Goal: Check status: Check status

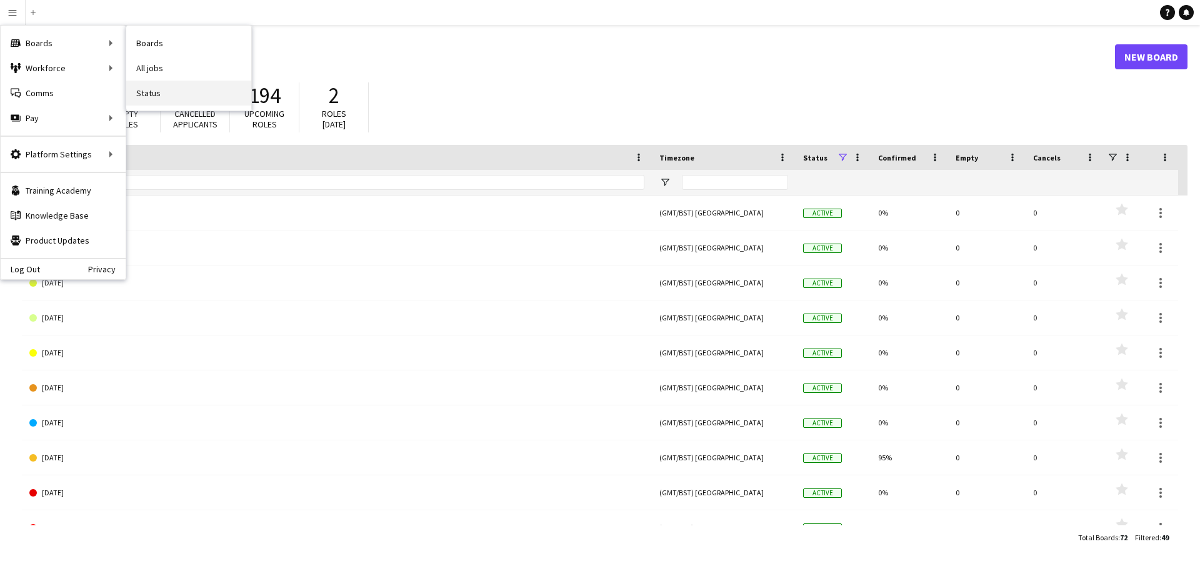
click at [166, 93] on link "Status" at bounding box center [188, 93] width 125 height 25
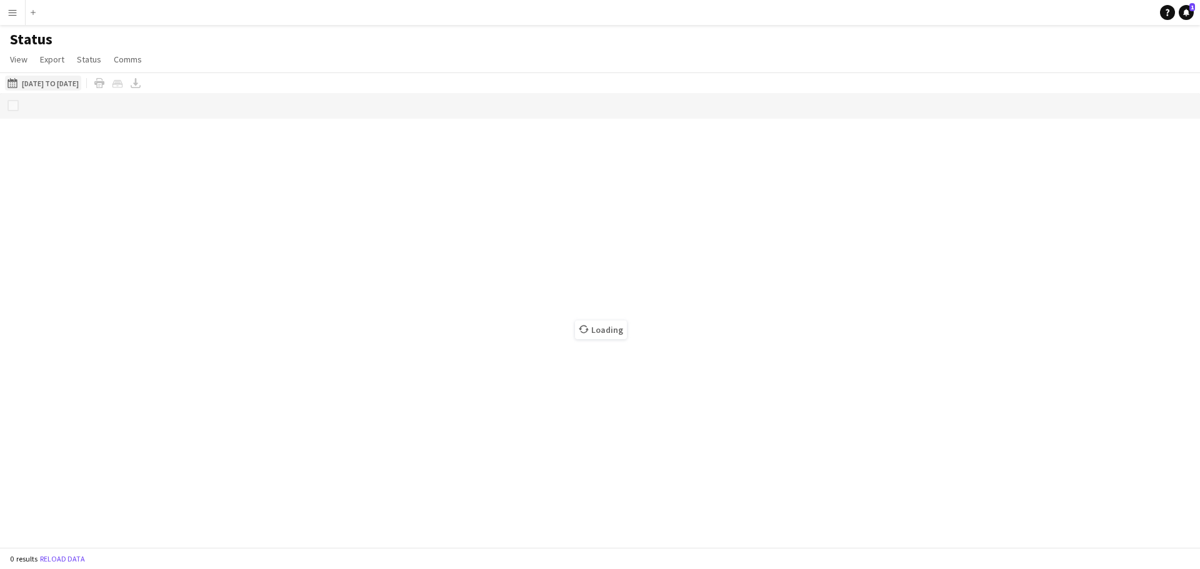
click at [61, 81] on button "[DATE] to [DATE] [DATE] to [DATE]" at bounding box center [43, 83] width 76 height 15
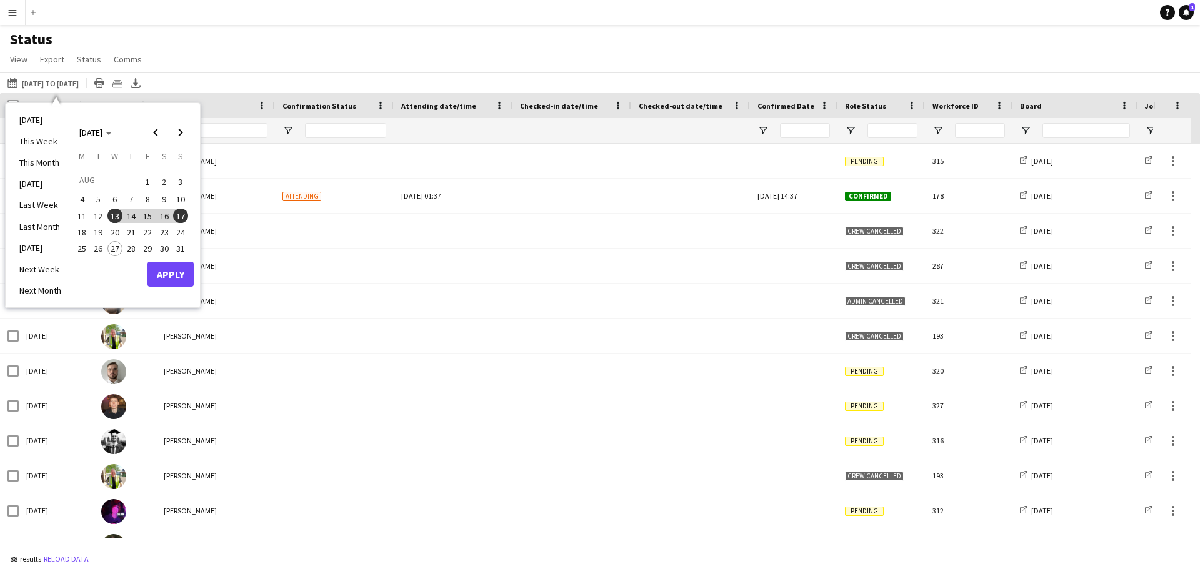
click at [183, 214] on span "17" at bounding box center [180, 216] width 15 height 15
click at [181, 231] on span "24" at bounding box center [180, 232] width 15 height 15
click at [163, 272] on button "Apply" at bounding box center [171, 274] width 46 height 25
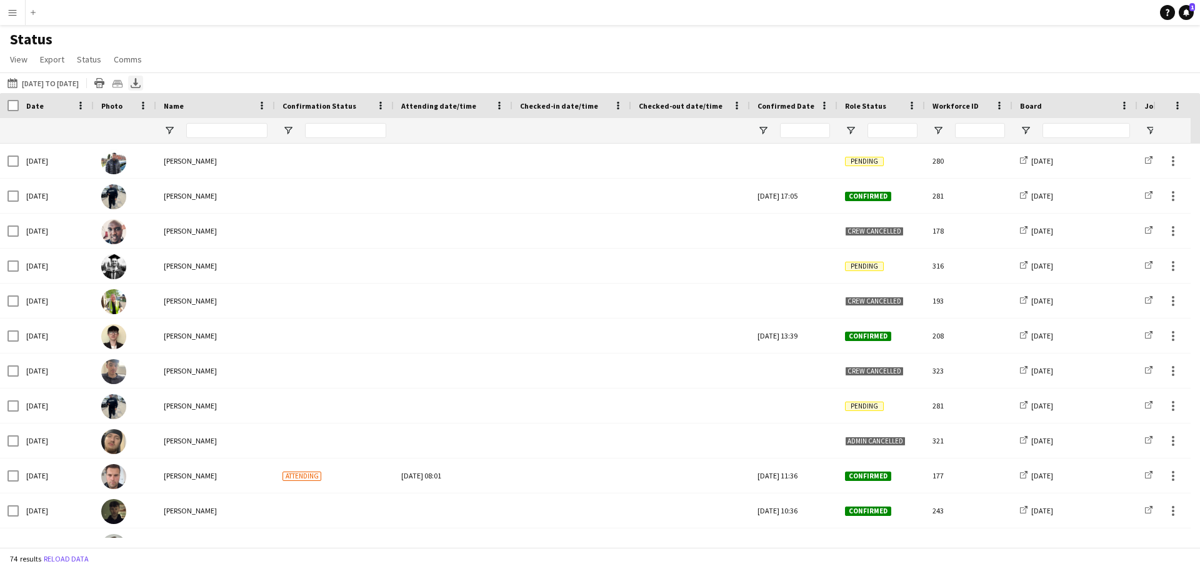
click at [141, 83] on icon "Export XLSX" at bounding box center [136, 83] width 10 height 10
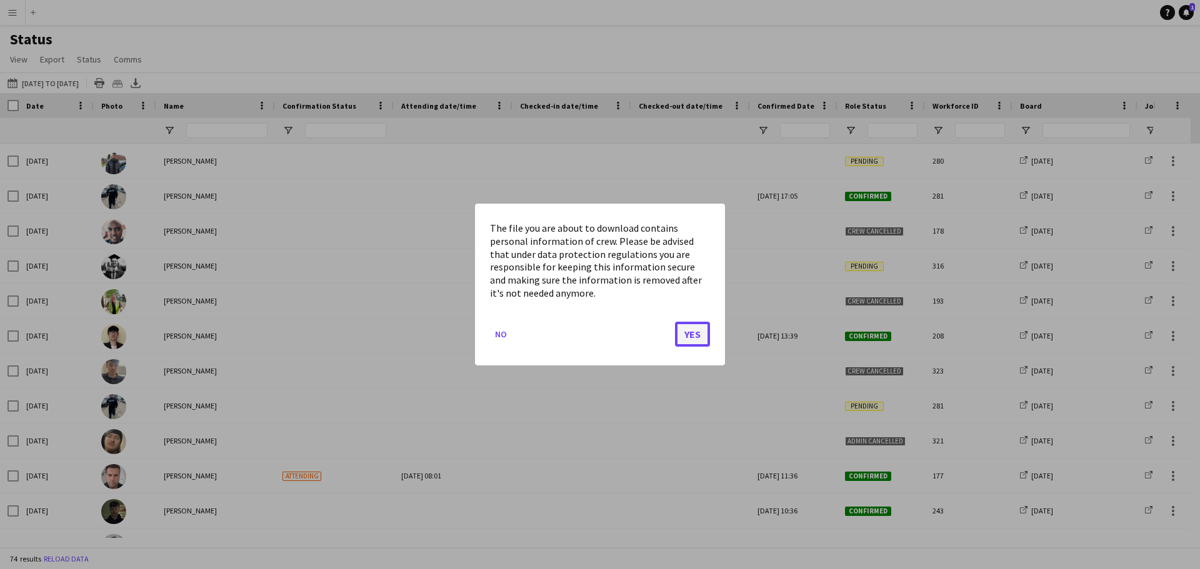
click at [697, 335] on button "Yes" at bounding box center [692, 334] width 35 height 25
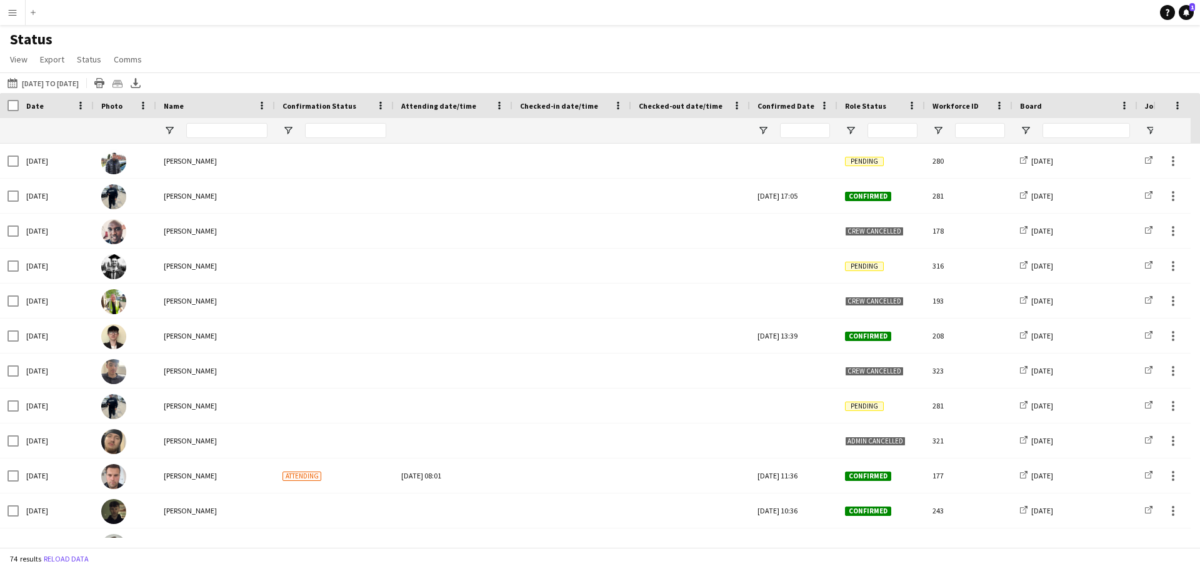
click at [393, 65] on div "Status View Views Default view New view Update view Delete view Edit name Custo…" at bounding box center [600, 51] width 1200 height 43
click at [5, 12] on button "Menu" at bounding box center [12, 12] width 25 height 25
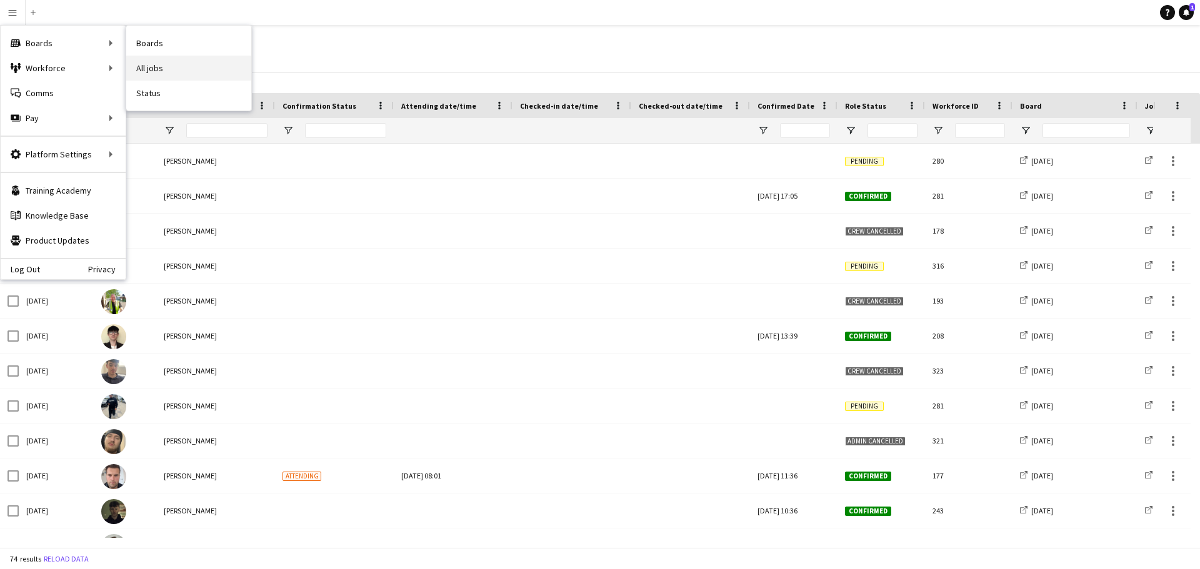
click at [163, 74] on link "All jobs" at bounding box center [188, 68] width 125 height 25
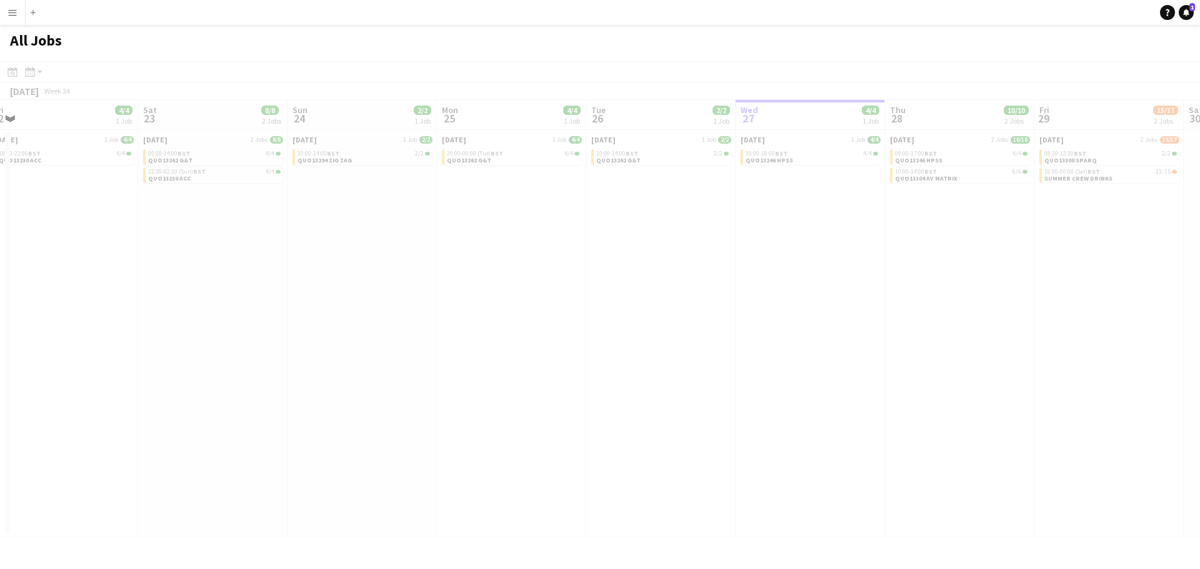
scroll to position [0, 384]
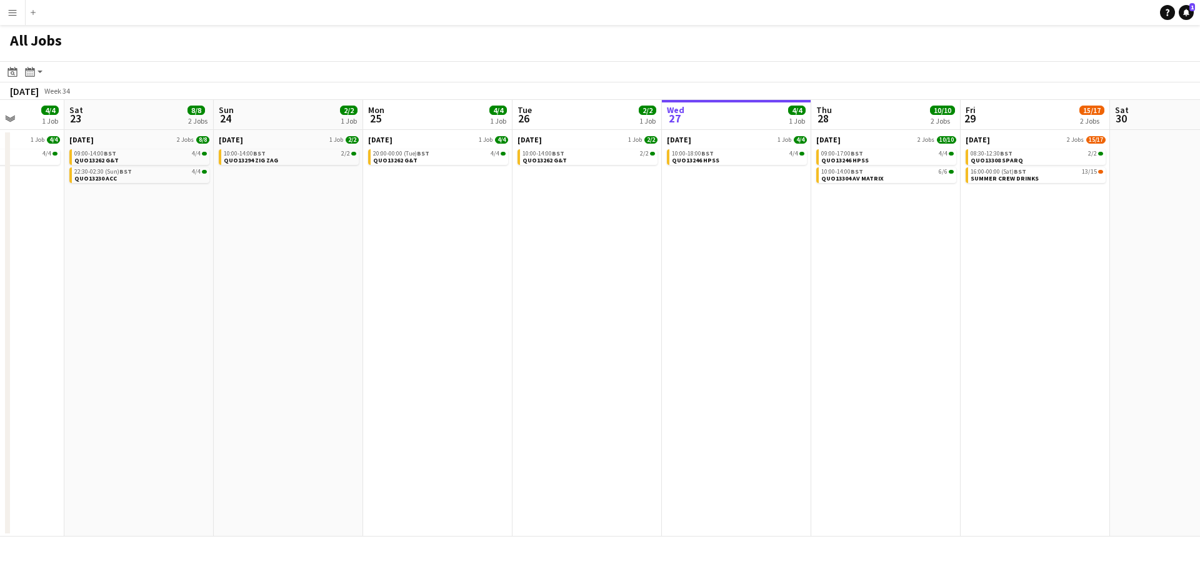
drag, startPoint x: 334, startPoint y: 408, endPoint x: 744, endPoint y: 419, distance: 410.2
click at [744, 419] on app-calendar-viewport "Wed 20 Thu 21 1/1 1 Job Fri 22 4/4 1 Job Sat 23 8/8 2 Jobs Sun 24 2/2 1 Job Mon…" at bounding box center [600, 318] width 1200 height 437
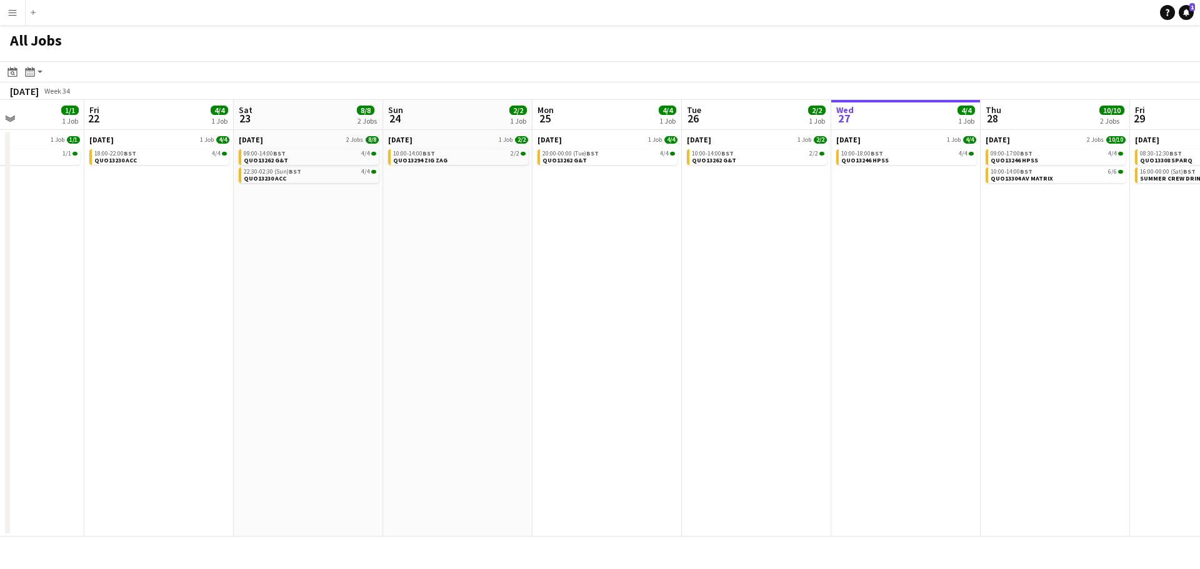
scroll to position [0, 361]
drag, startPoint x: 419, startPoint y: 386, endPoint x: 591, endPoint y: 391, distance: 172.0
click at [591, 391] on app-calendar-viewport "Tue 19 4/4 1 Job Wed 20 Thu 21 1/1 1 Job Fri 22 4/4 1 Job Sat 23 8/8 2 Jobs Sun…" at bounding box center [600, 318] width 1200 height 437
click at [13, 14] on app-icon "Menu" at bounding box center [13, 13] width 10 height 10
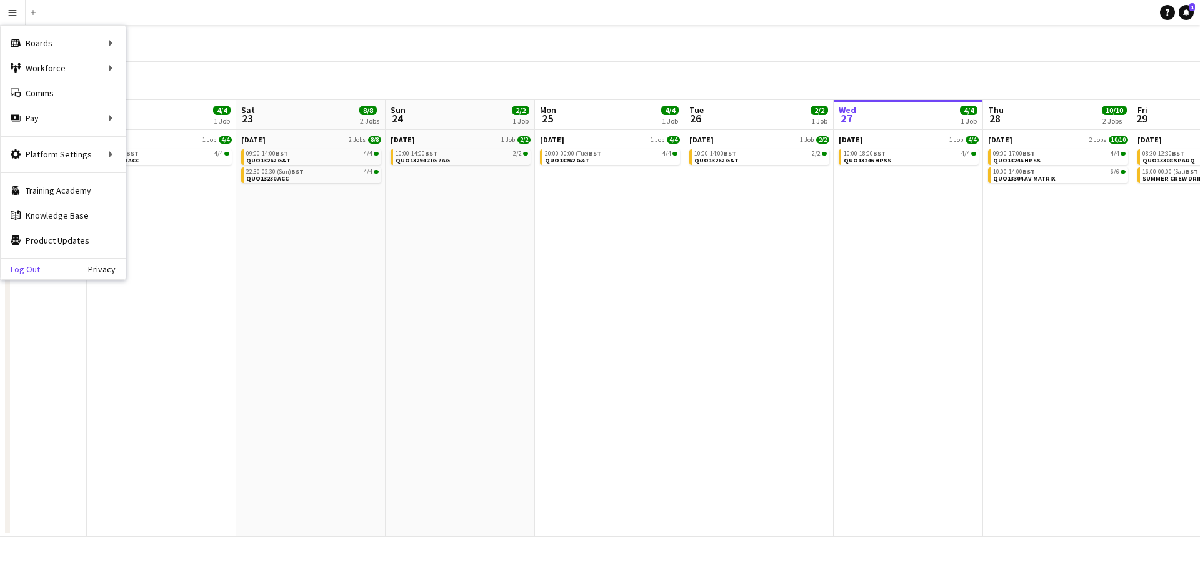
click at [33, 269] on link "Log Out" at bounding box center [20, 269] width 39 height 10
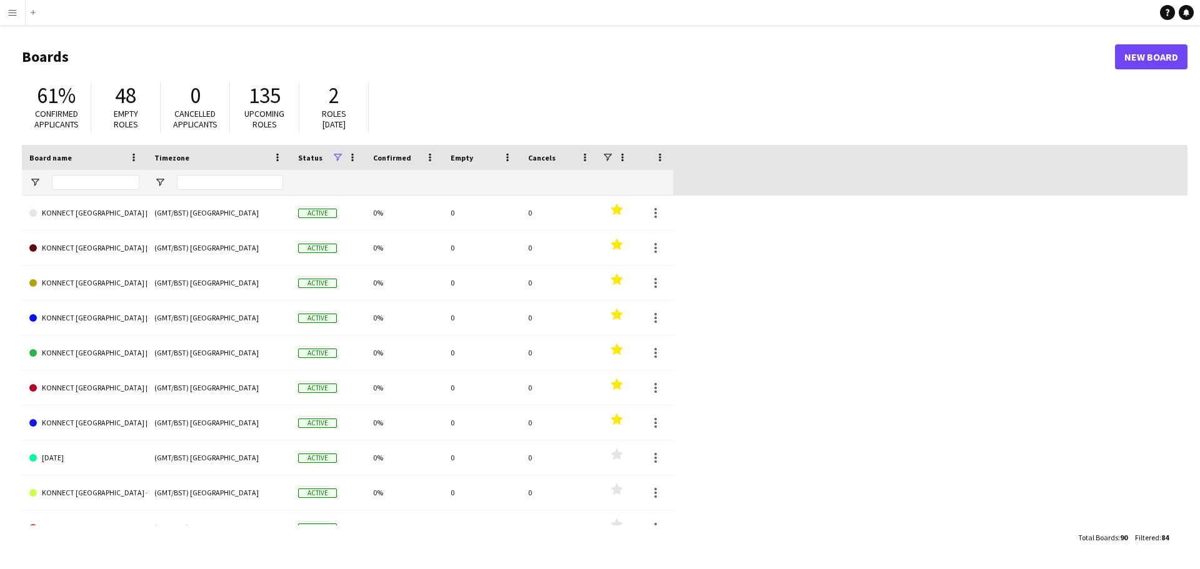
click at [8, 16] on app-icon "Menu" at bounding box center [13, 13] width 10 height 10
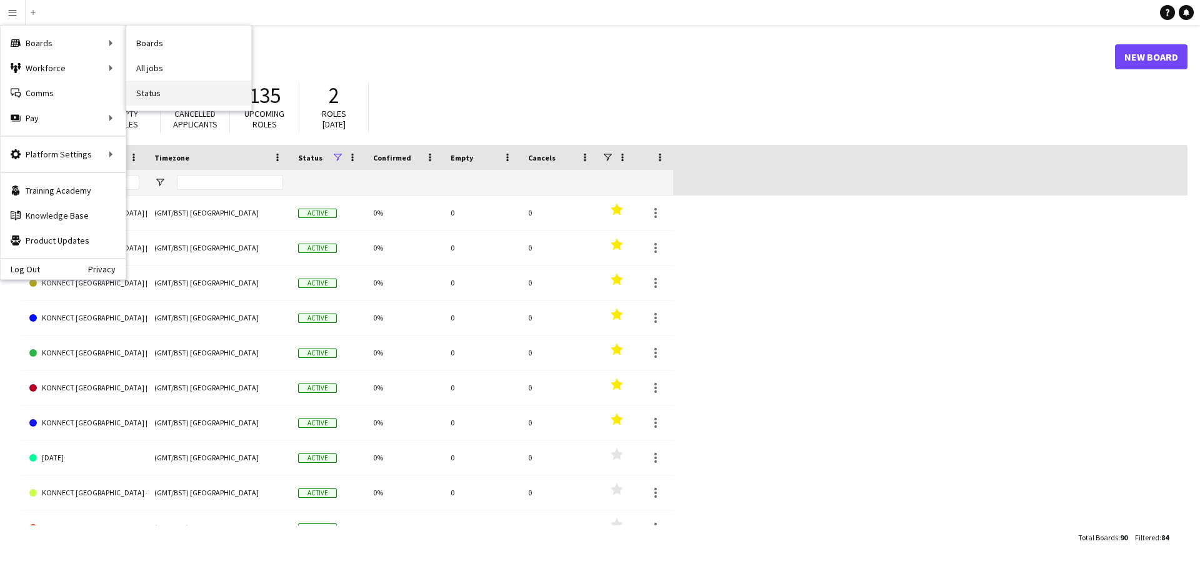
click at [144, 86] on link "Status" at bounding box center [188, 93] width 125 height 25
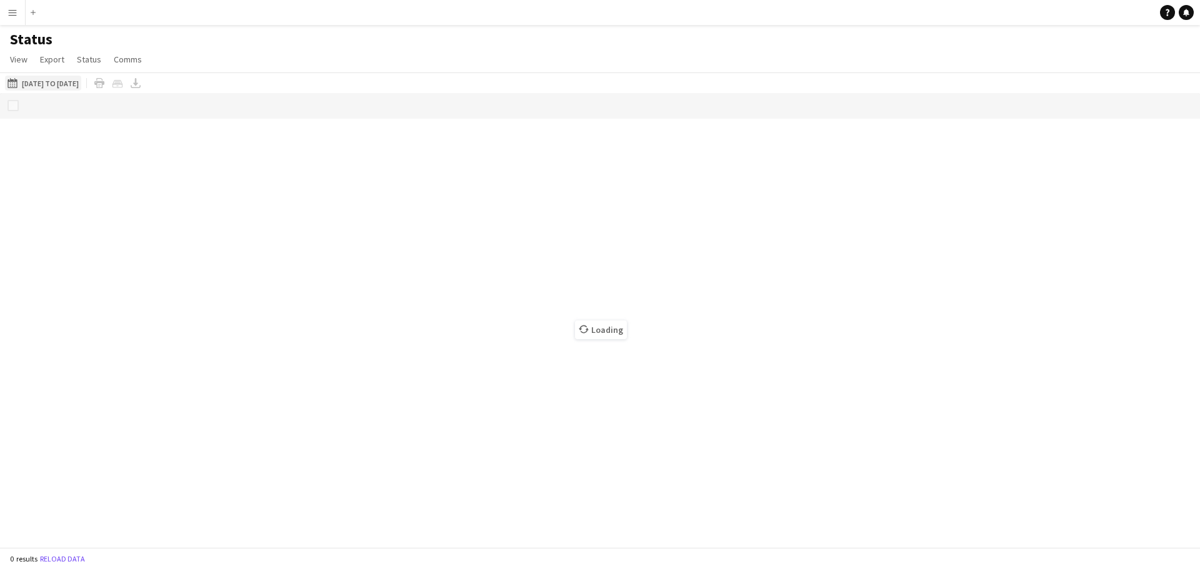
click at [56, 86] on button "[DATE] to [DATE] [DATE] to [DATE]" at bounding box center [43, 83] width 76 height 15
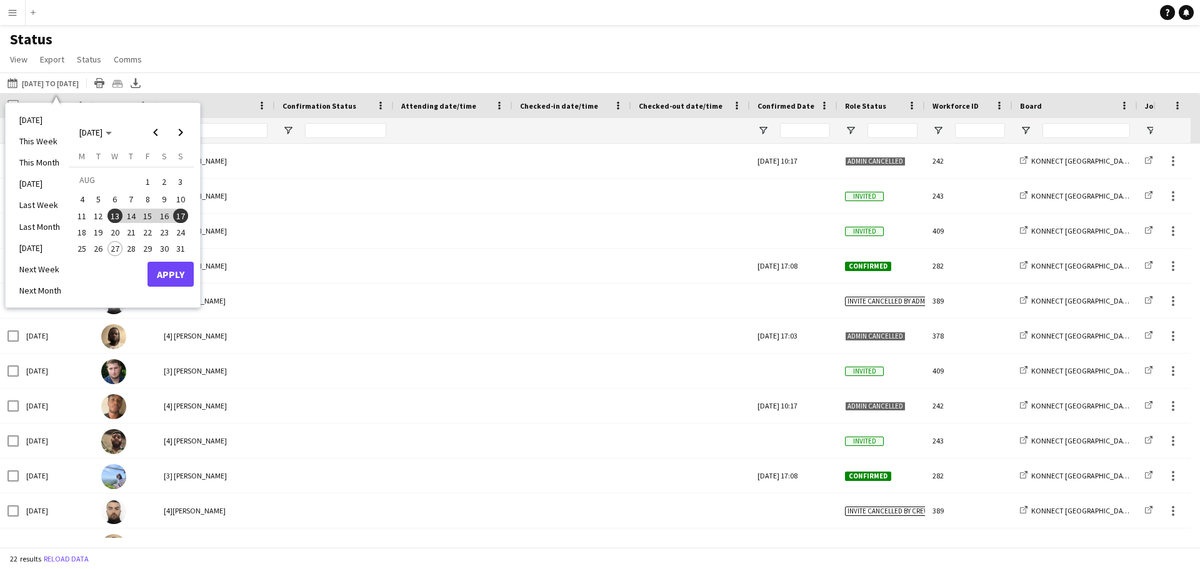
click at [181, 218] on span "17" at bounding box center [180, 216] width 15 height 15
click at [181, 233] on span "24" at bounding box center [180, 232] width 15 height 15
click at [176, 272] on button "Apply" at bounding box center [171, 274] width 46 height 25
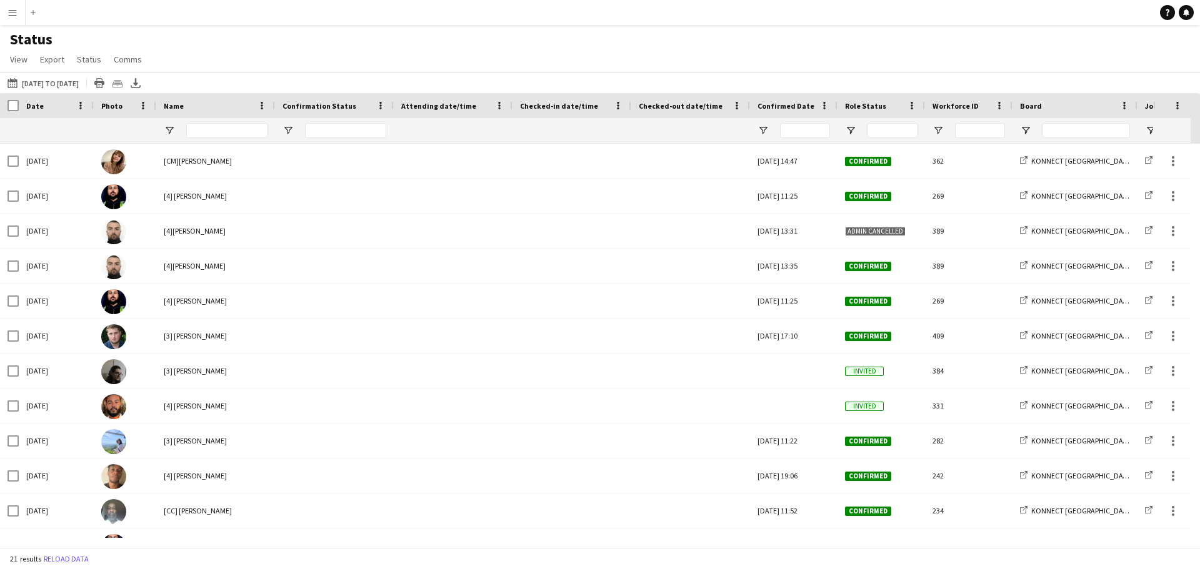
click at [138, 83] on icon at bounding box center [135, 82] width 5 height 8
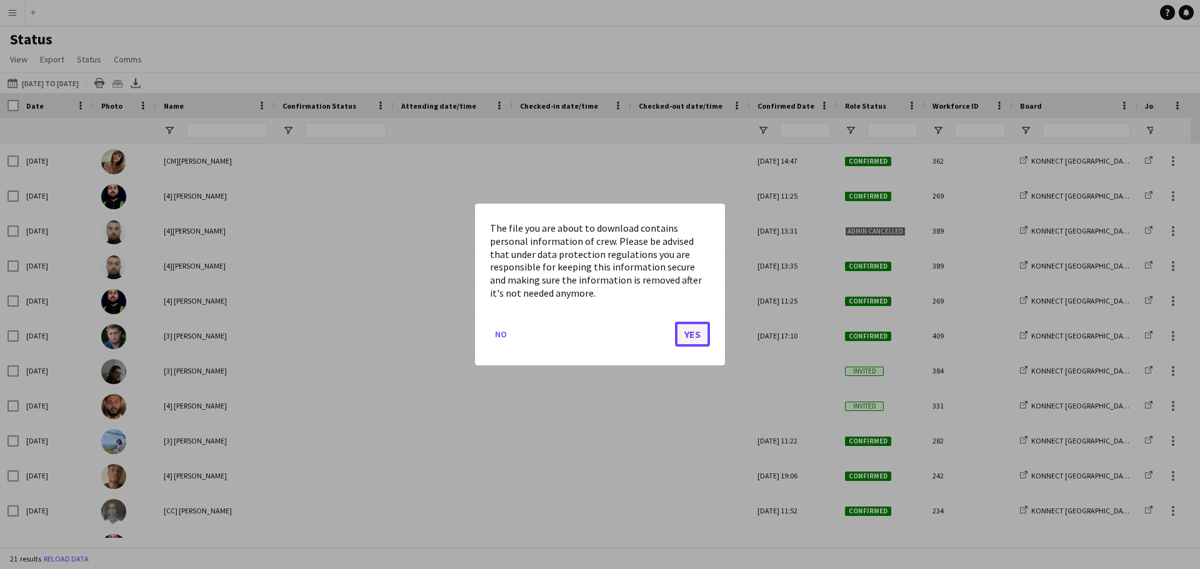
click at [700, 337] on button "Yes" at bounding box center [692, 334] width 35 height 25
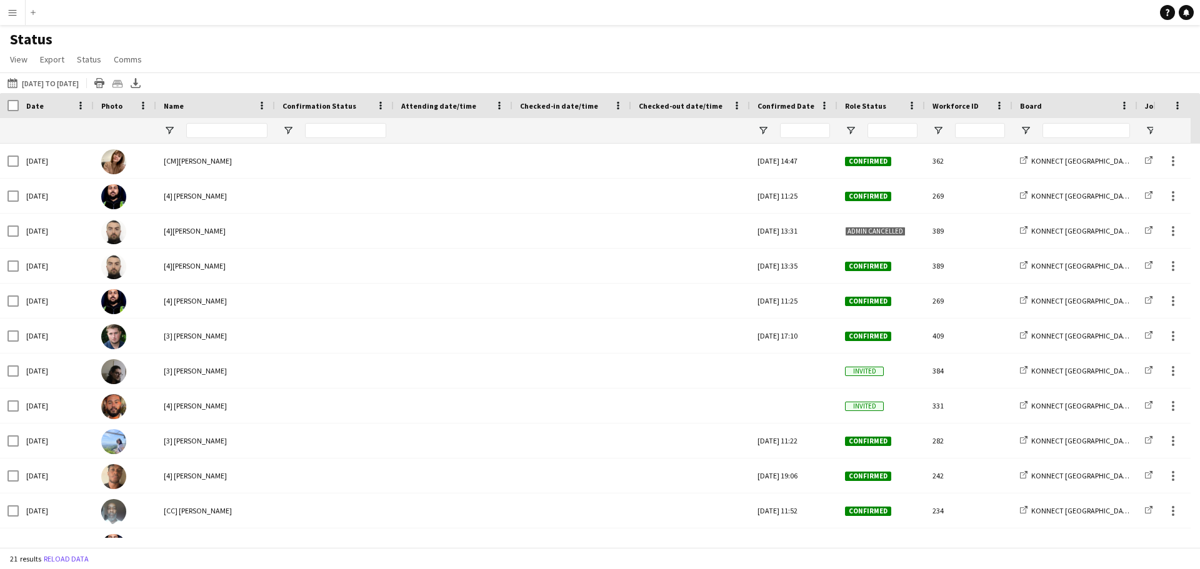
click at [6, 16] on button "Menu" at bounding box center [12, 12] width 25 height 25
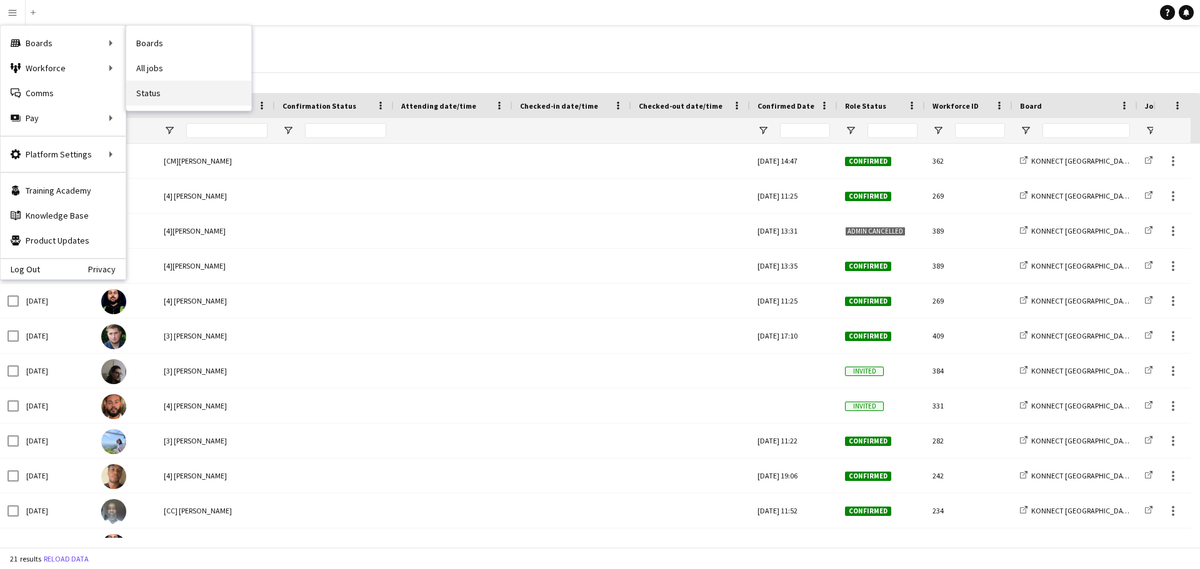
click at [153, 91] on link "Status" at bounding box center [188, 93] width 125 height 25
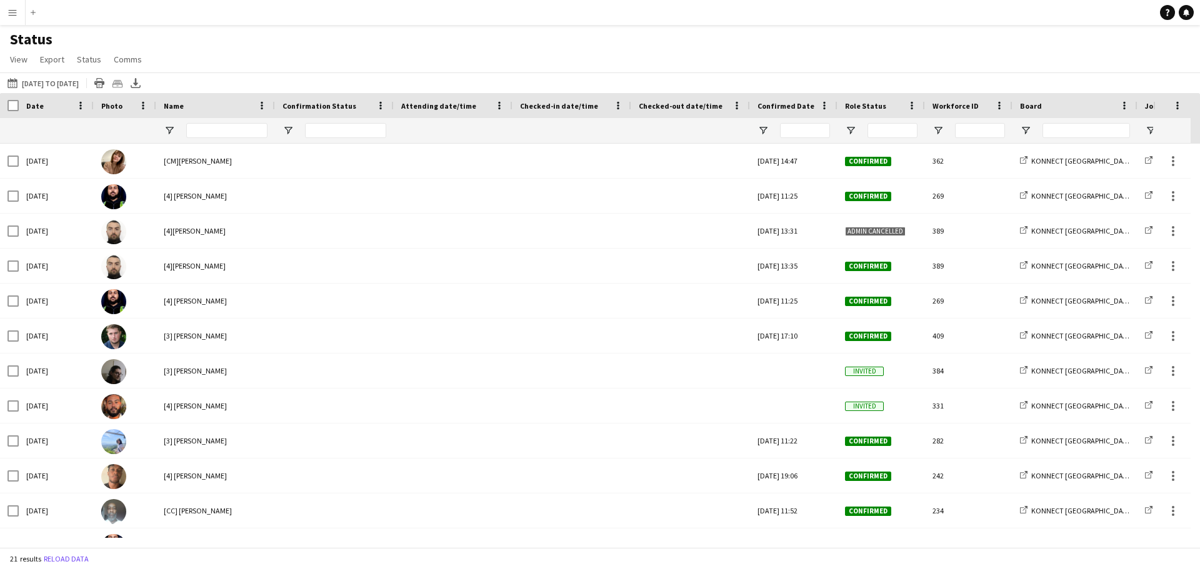
click at [18, 15] on button "Menu" at bounding box center [12, 12] width 25 height 25
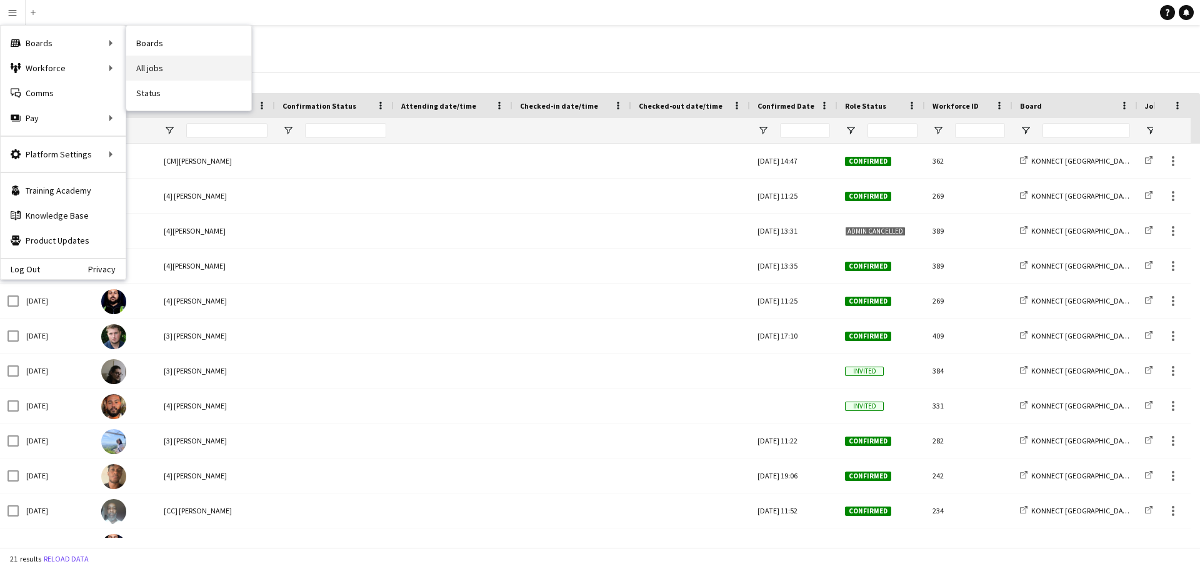
click at [160, 67] on link "All jobs" at bounding box center [188, 68] width 125 height 25
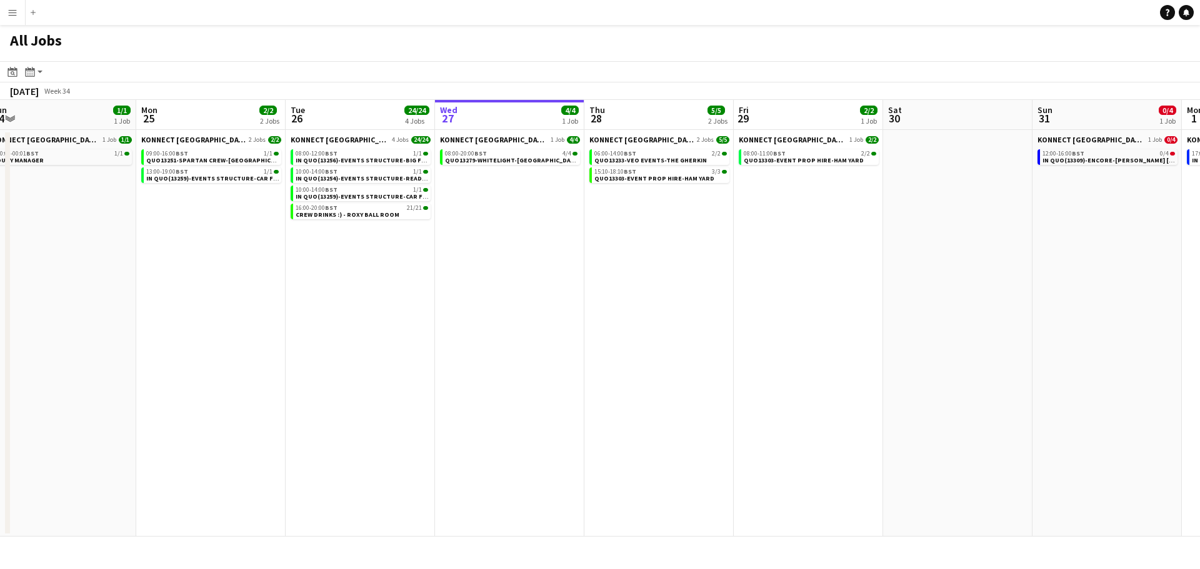
scroll to position [0, 340]
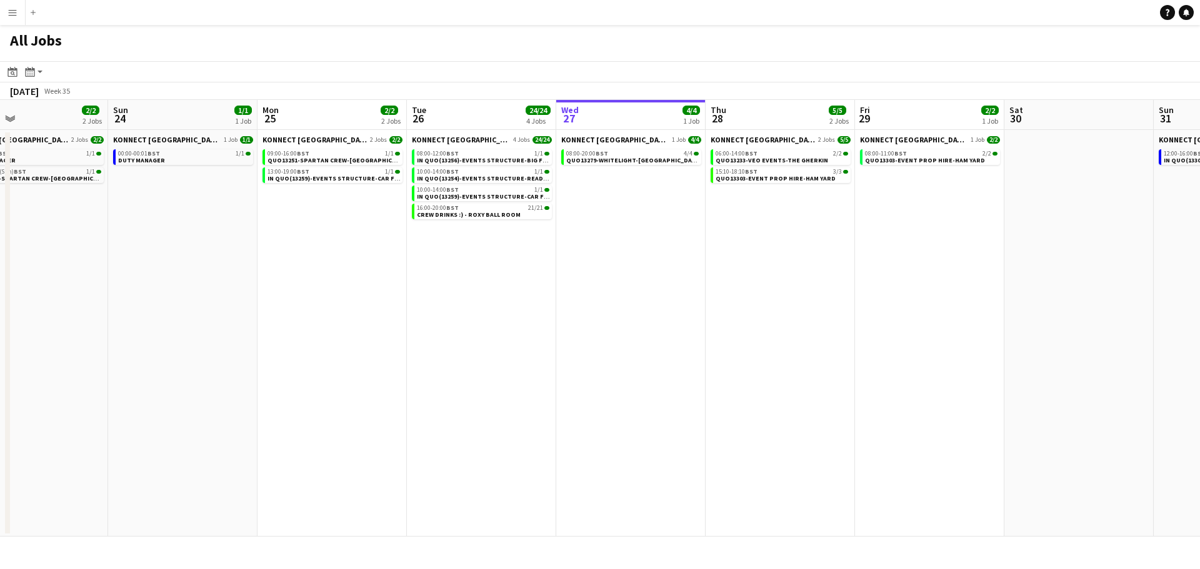
drag, startPoint x: 152, startPoint y: 377, endPoint x: 559, endPoint y: 436, distance: 411.3
click at [559, 436] on app-calendar-viewport "Thu 21 1/1 1 Job Fri 22 1/1 1 Job Sat 23 2/2 2 Jobs Sun 24 1/1 1 Job Mon 25 2/2…" at bounding box center [600, 318] width 1200 height 437
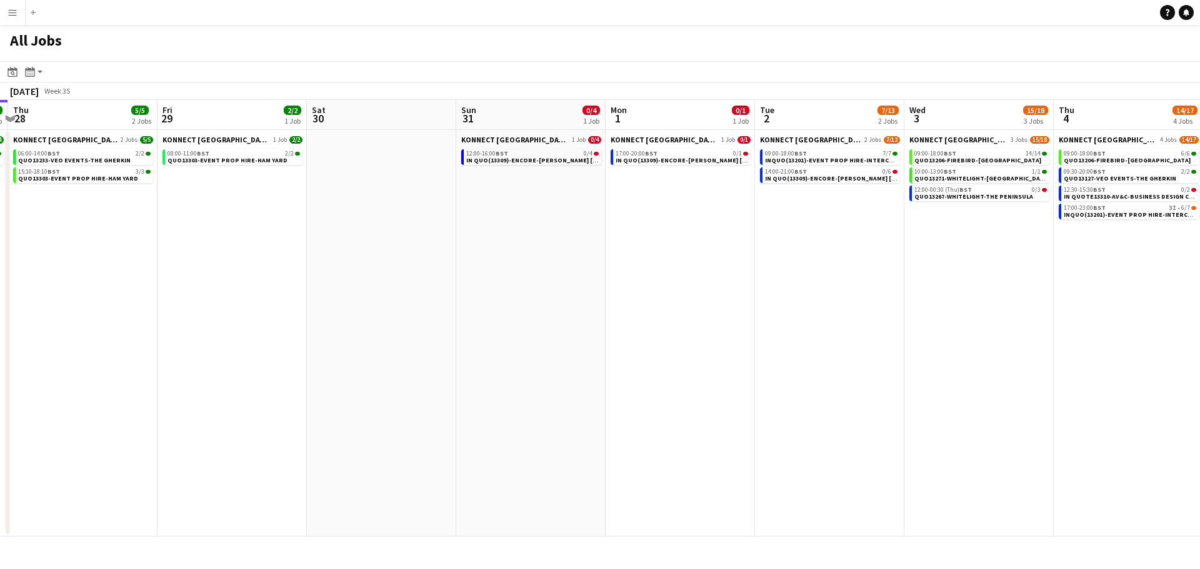
drag, startPoint x: 961, startPoint y: 374, endPoint x: 671, endPoint y: 383, distance: 290.2
click at [289, 374] on app-calendar-viewport "Mon 25 2/2 2 Jobs Tue 26 24/24 4 Jobs Wed 27 4/4 1 Job Thu 28 5/5 2 Jobs Fri 29…" at bounding box center [600, 318] width 1200 height 437
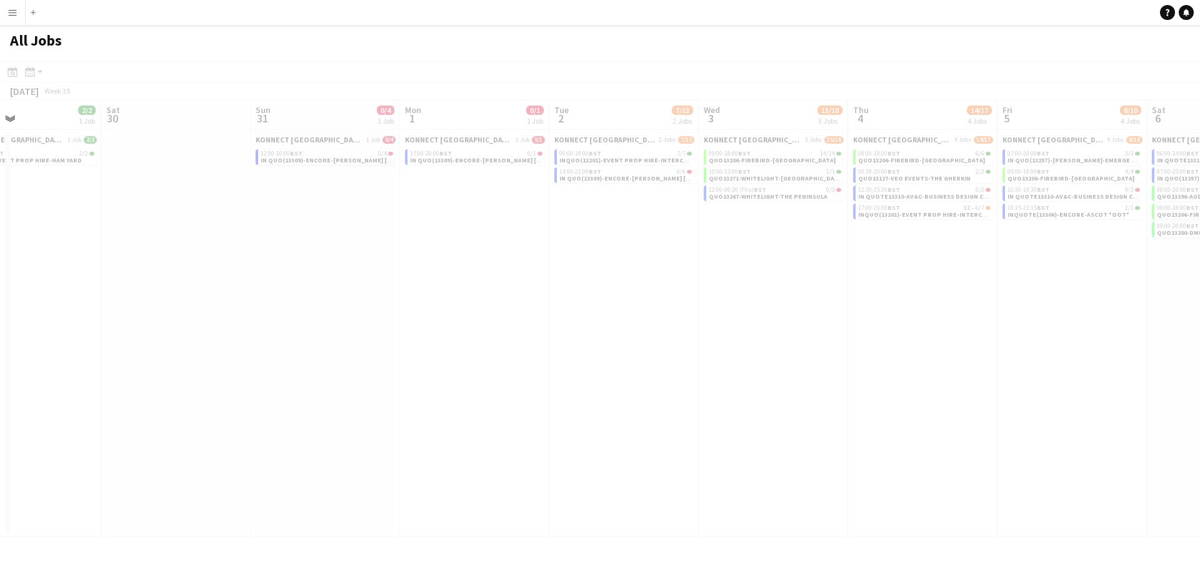
drag, startPoint x: 905, startPoint y: 387, endPoint x: 417, endPoint y: 377, distance: 488.3
click at [417, 377] on app-all-jobs "All Jobs Date picker [DATE] [DATE] [DATE] M [DATE] T [DATE] W [DATE] T [DATE] F…" at bounding box center [600, 281] width 1200 height 512
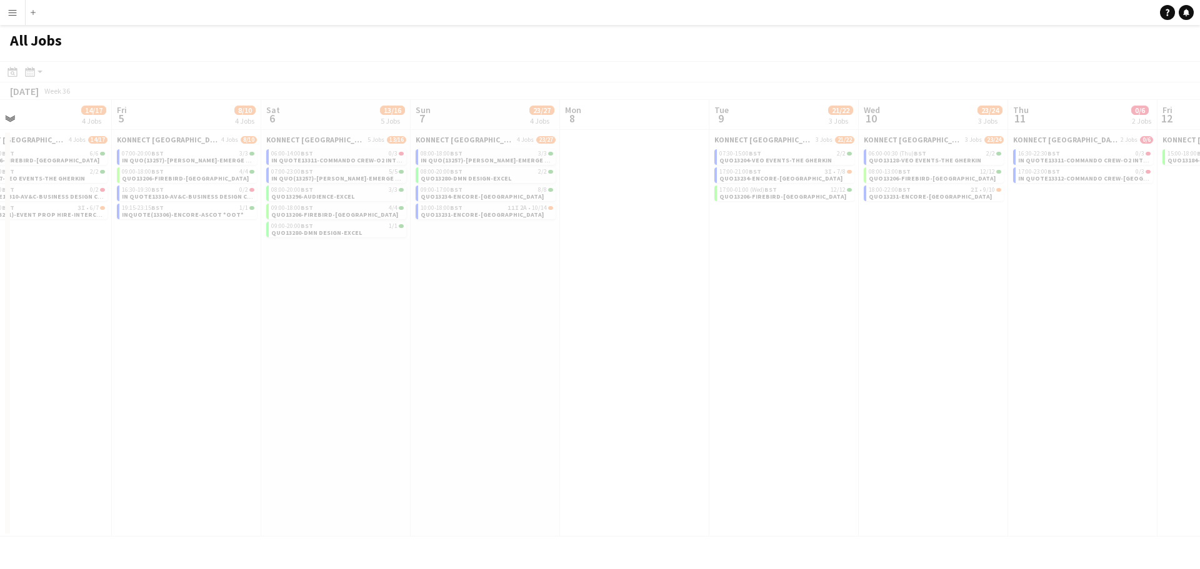
drag, startPoint x: 951, startPoint y: 408, endPoint x: 346, endPoint y: 358, distance: 607.2
click at [348, 358] on app-all-jobs "All Jobs Date picker [DATE] [DATE] [DATE] M [DATE] T [DATE] W [DATE] T [DATE] F…" at bounding box center [600, 281] width 1200 height 512
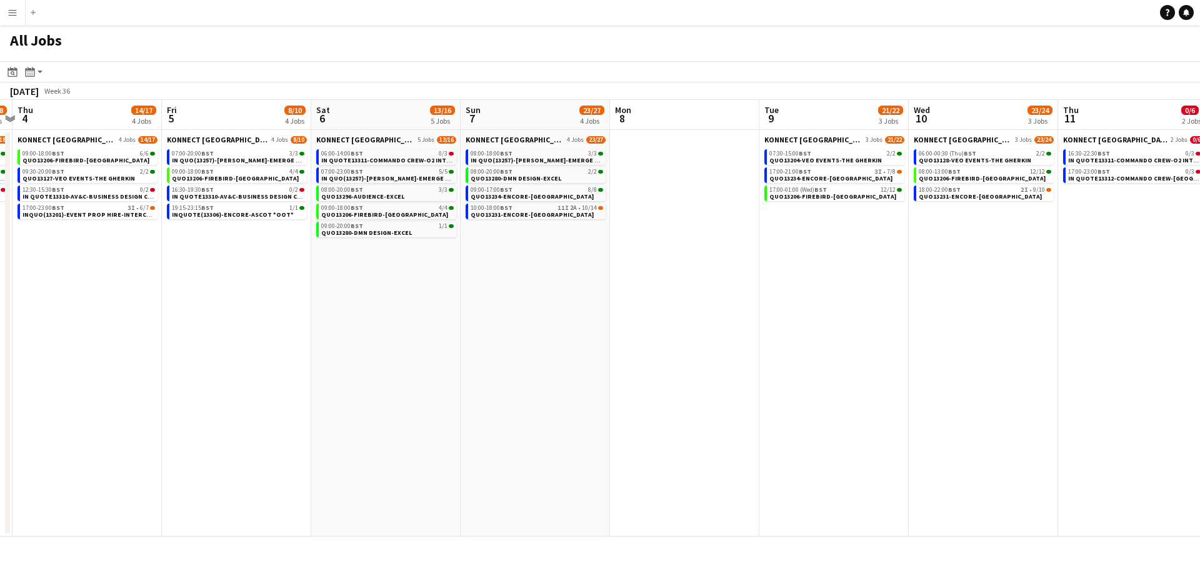
scroll to position [0, 612]
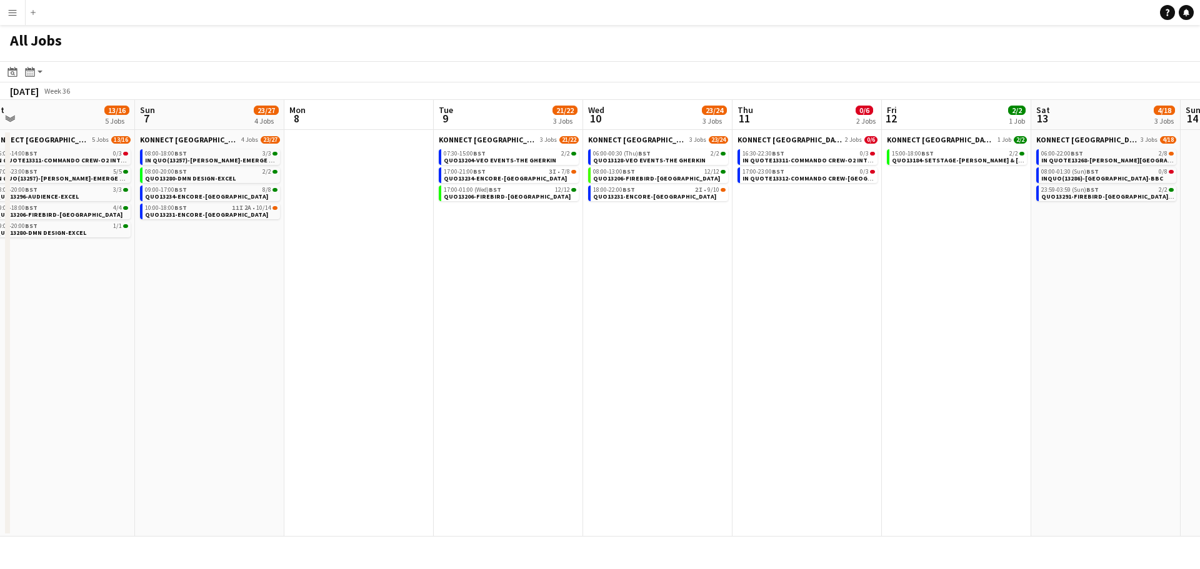
drag, startPoint x: 1054, startPoint y: 403, endPoint x: 489, endPoint y: 399, distance: 564.5
click at [489, 399] on app-calendar-viewport "Tue 2 7/13 2 Jobs Wed 3 15/18 3 Jobs Thu 4 14/17 4 Jobs Fri 5 8/10 4 Jobs Sat 6…" at bounding box center [600, 318] width 1200 height 437
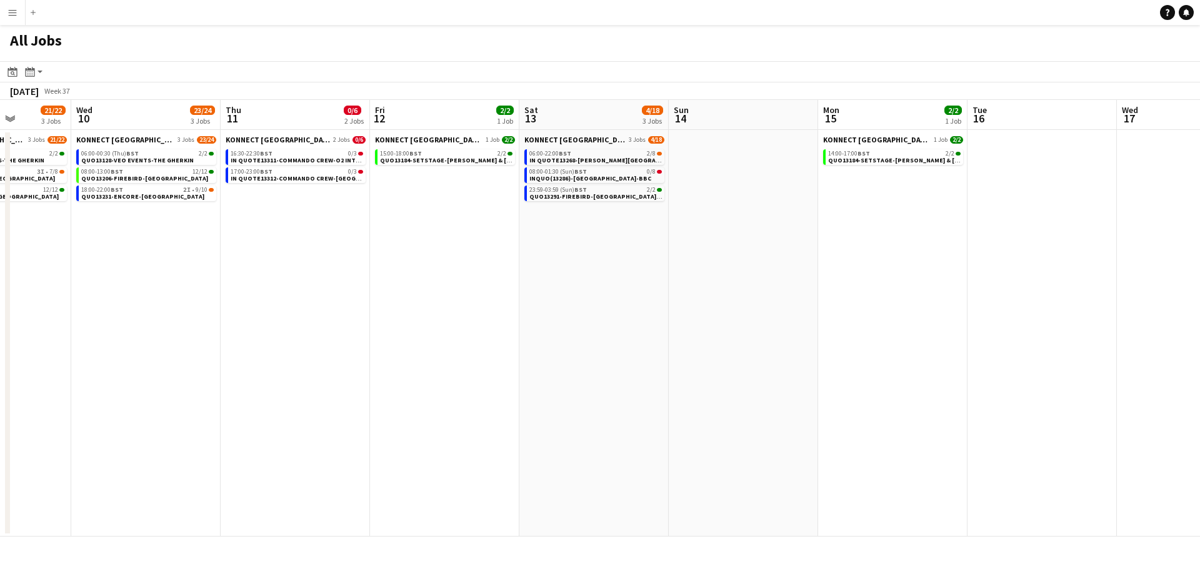
scroll to position [0, 388]
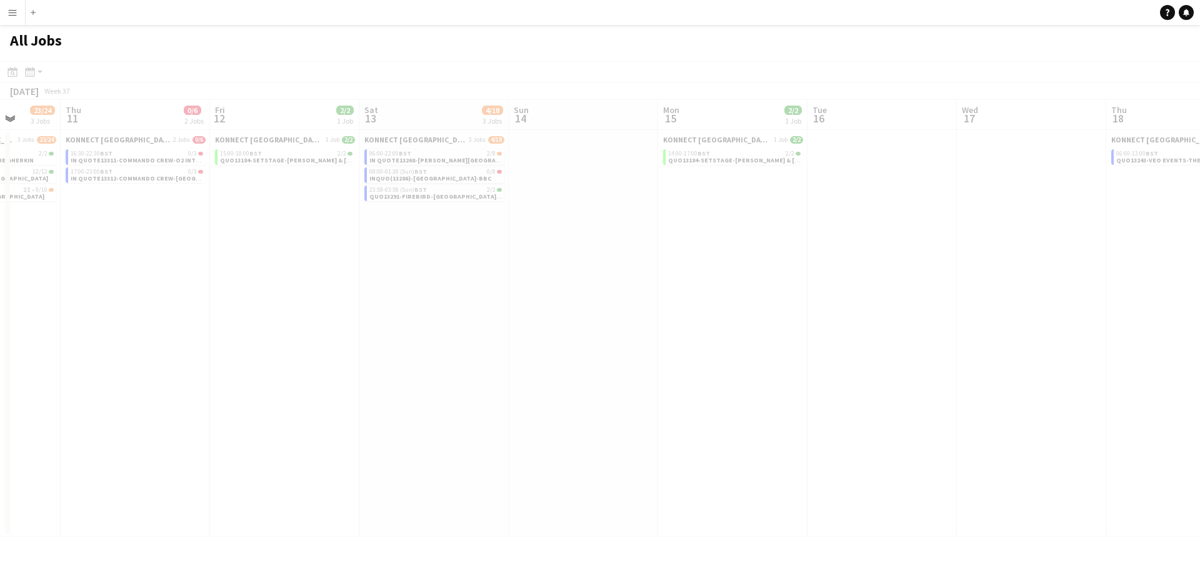
drag, startPoint x: 1036, startPoint y: 394, endPoint x: 412, endPoint y: 273, distance: 635.7
click at [276, 305] on app-all-jobs "All Jobs Date picker [DATE] [DATE] [DATE] M [DATE] T [DATE] W [DATE] T [DATE] F…" at bounding box center [600, 281] width 1200 height 512
